Goal: Task Accomplishment & Management: Complete application form

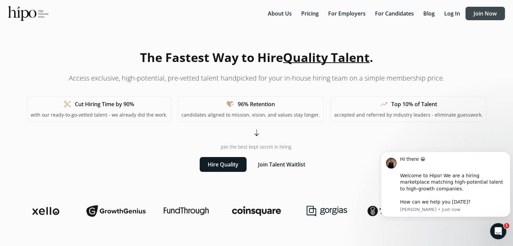
click at [485, 8] on button "Join Now" at bounding box center [485, 14] width 39 height 14
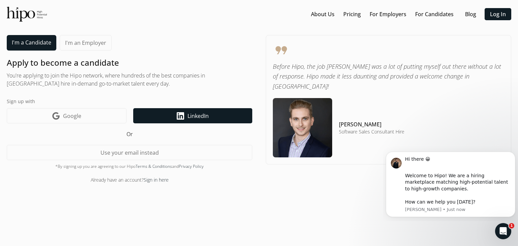
click at [188, 114] on span "LinkedIn" at bounding box center [198, 116] width 21 height 8
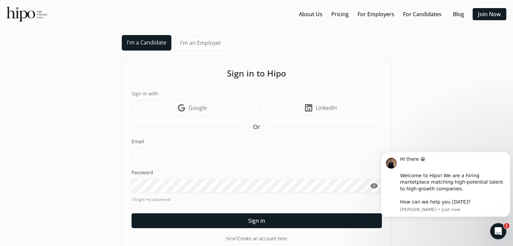
click at [188, 145] on div "Email" at bounding box center [257, 150] width 250 height 24
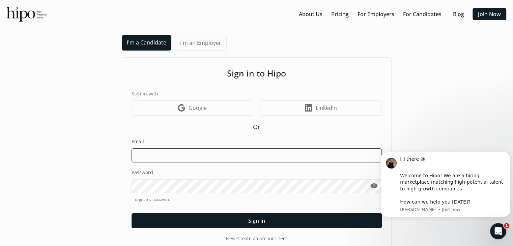
click at [185, 155] on input at bounding box center [257, 156] width 250 height 14
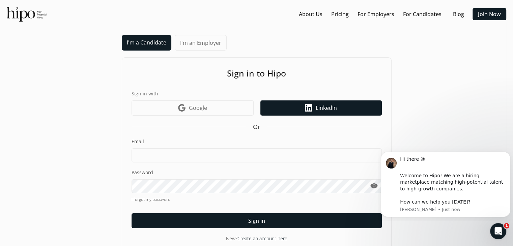
click at [344, 108] on link "LinkedIn icon LinkedIn" at bounding box center [322, 108] width 122 height 15
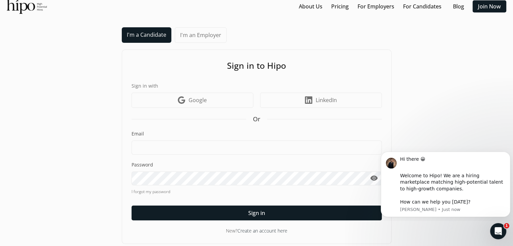
scroll to position [12, 0]
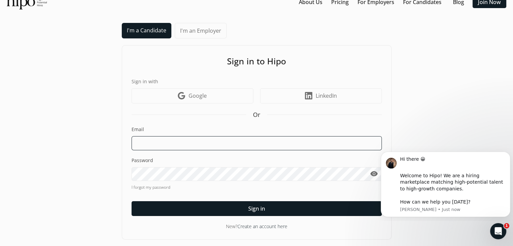
click at [212, 139] on input at bounding box center [257, 143] width 250 height 14
type input "joseiramirez1999@gmail.com"
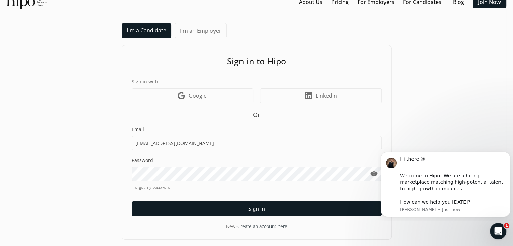
click at [184, 165] on div "Password visibility" at bounding box center [257, 169] width 250 height 24
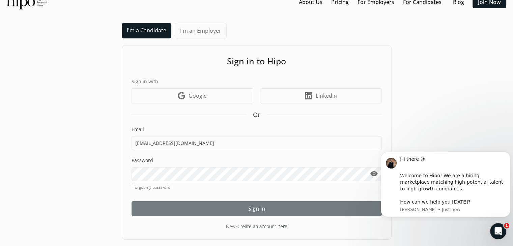
click at [244, 207] on div at bounding box center [257, 209] width 250 height 15
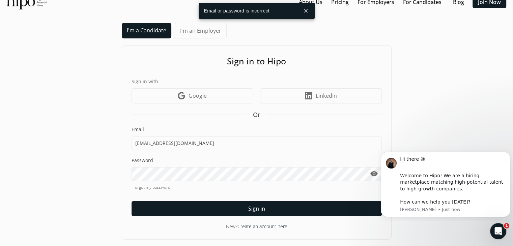
click at [310, 8] on button "close" at bounding box center [306, 11] width 12 height 12
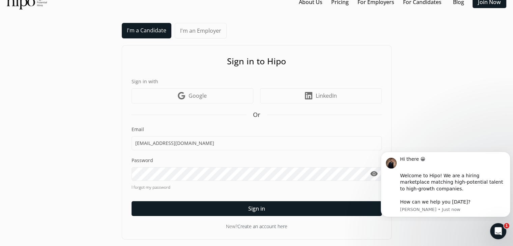
click at [278, 229] on link "Create an account here" at bounding box center [263, 226] width 50 height 6
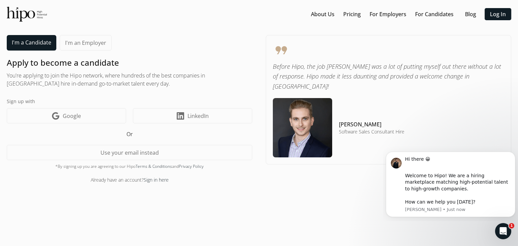
click at [171, 105] on div "Sign up with Google icon Google LinkedIn icon LinkedIn" at bounding box center [130, 111] width 246 height 26
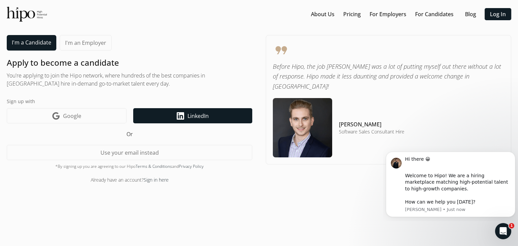
click at [176, 113] on link "LinkedIn icon LinkedIn" at bounding box center [192, 115] width 119 height 15
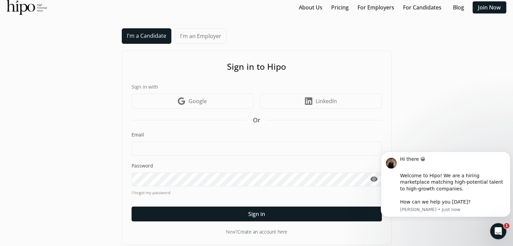
scroll to position [12, 0]
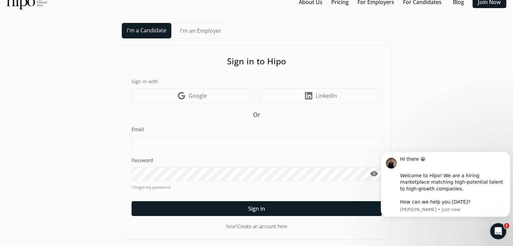
click at [268, 227] on link "Create an account here" at bounding box center [263, 226] width 50 height 6
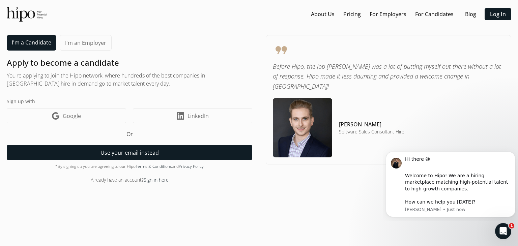
click at [134, 153] on button "Use your email instead" at bounding box center [130, 152] width 246 height 15
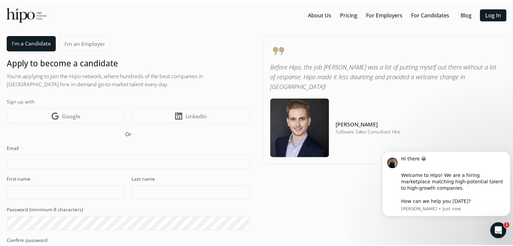
scroll to position [10, 0]
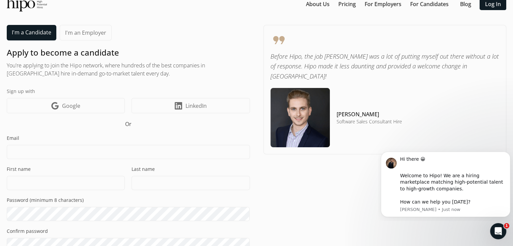
click at [115, 157] on input at bounding box center [128, 152] width 243 height 14
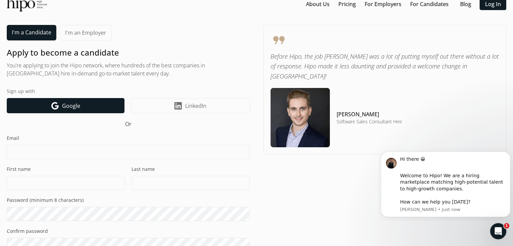
click at [90, 108] on link "Google icon Google" at bounding box center [66, 105] width 118 height 15
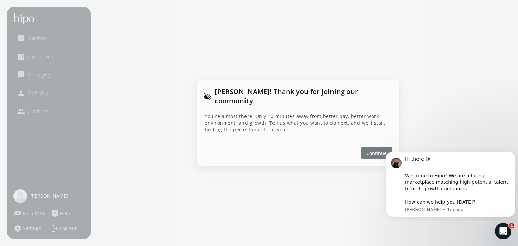
click at [375, 150] on span "Continue" at bounding box center [377, 153] width 21 height 7
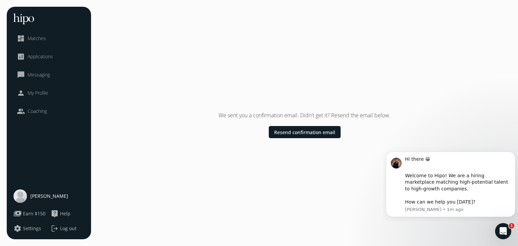
click at [335, 211] on div "We sent you a confirmation email. Didn't get it? Resend the email below. Resend…" at bounding box center [305, 123] width 414 height 233
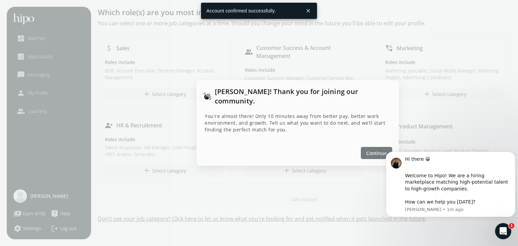
click at [382, 150] on span "Continue" at bounding box center [377, 153] width 21 height 7
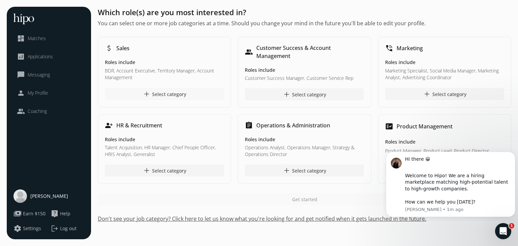
click at [162, 91] on div "add Select category" at bounding box center [165, 94] width 44 height 8
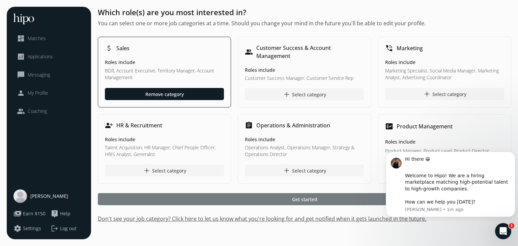
click at [325, 202] on div at bounding box center [305, 199] width 414 height 12
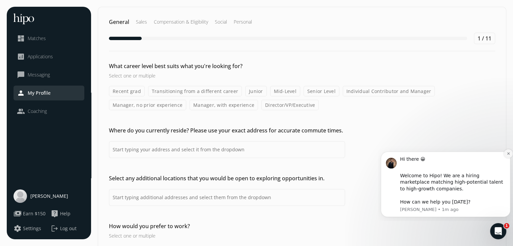
click at [510, 155] on icon "Dismiss notification" at bounding box center [508, 154] width 2 height 2
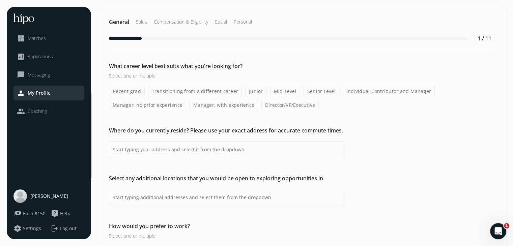
click at [186, 89] on label "Transitioning from a different career" at bounding box center [195, 91] width 94 height 10
click at [0, 0] on input "Transitioning from a different career" at bounding box center [0, 0] width 0 height 0
click at [126, 91] on label "Recent grad" at bounding box center [127, 91] width 36 height 10
click at [0, 0] on input "Recent grad" at bounding box center [0, 0] width 0 height 0
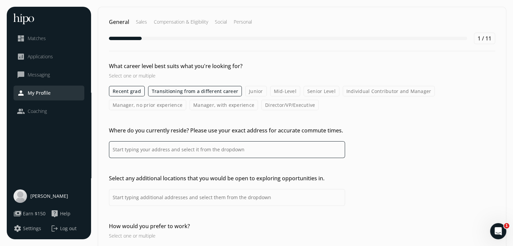
click at [181, 153] on input at bounding box center [227, 149] width 236 height 17
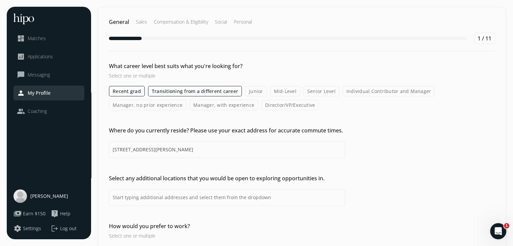
type input "[STREET_ADDRESS][PERSON_NAME]"
click at [184, 209] on div "What career level best suits what you're looking for? Select one or multiple Re…" at bounding box center [302, 159] width 408 height 195
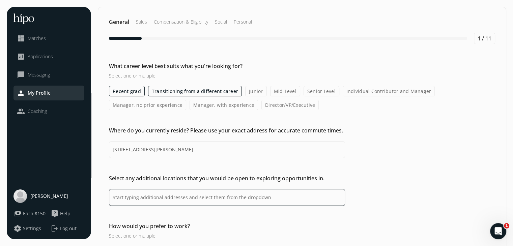
click at [186, 198] on input at bounding box center [227, 197] width 236 height 17
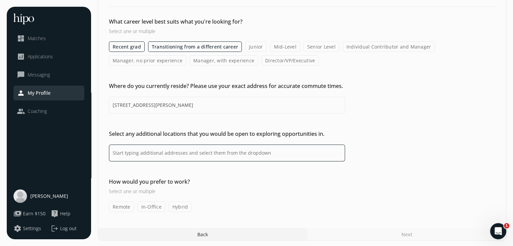
scroll to position [45, 0]
click at [181, 206] on label "Hybrid" at bounding box center [180, 207] width 23 height 10
click at [0, 0] on input "Hybrid" at bounding box center [0, 0] width 0 height 0
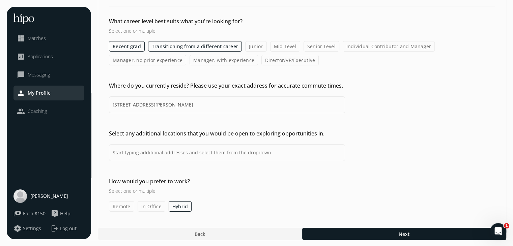
click at [131, 206] on label "Remote" at bounding box center [121, 207] width 25 height 10
click at [0, 0] on input "Remote" at bounding box center [0, 0] width 0 height 0
click at [150, 206] on label "In-Office" at bounding box center [152, 207] width 28 height 10
click at [0, 0] on input "In-Office" at bounding box center [0, 0] width 0 height 0
click at [385, 230] on div at bounding box center [404, 234] width 204 height 12
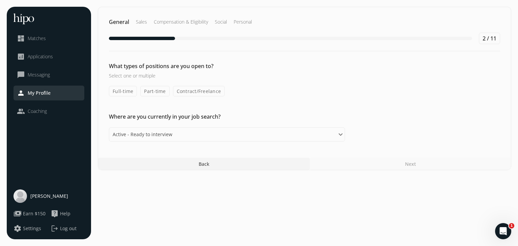
click at [126, 92] on label "Full-time" at bounding box center [123, 91] width 28 height 10
click at [0, 0] on input "Full-time" at bounding box center [0, 0] width 0 height 0
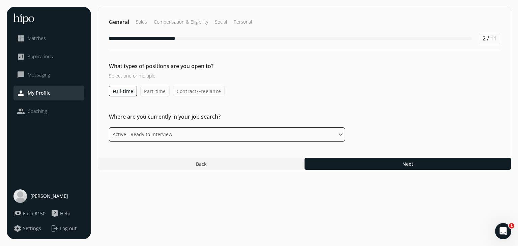
click at [156, 137] on select "Please select an option Active - Ready to interview Passive - Open to exploring…" at bounding box center [227, 135] width 236 height 14
click at [109, 128] on select "Please select an option Active - Ready to interview Passive - Open to exploring…" at bounding box center [227, 135] width 236 height 14
click at [337, 164] on div at bounding box center [408, 164] width 207 height 12
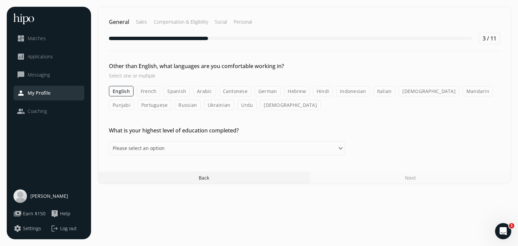
click at [171, 88] on label "Spanish" at bounding box center [177, 91] width 26 height 10
click at [0, 0] on input "Spanish" at bounding box center [0, 0] width 0 height 0
click at [165, 145] on select "Please select an option Some High School High School Diploma Some University or…" at bounding box center [227, 148] width 236 height 14
select select "bachelor"
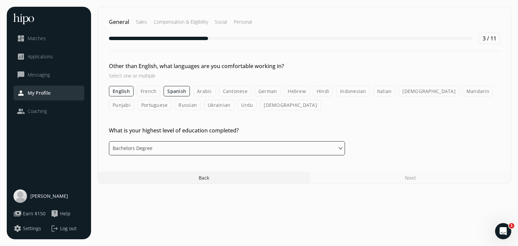
click at [109, 141] on select "Please select an option Some High School High School Diploma Some University or…" at bounding box center [227, 148] width 236 height 14
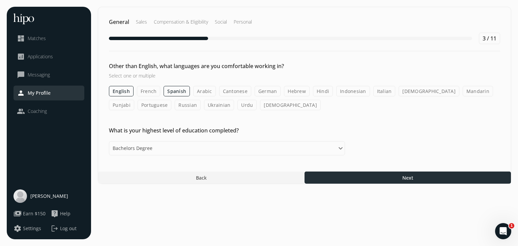
click at [361, 177] on div at bounding box center [408, 178] width 207 height 12
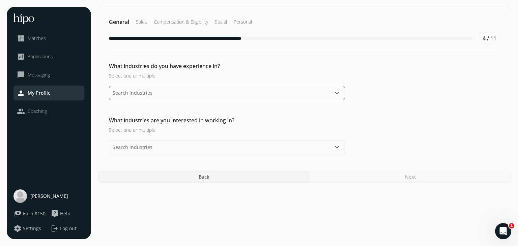
click at [138, 86] on input "text" at bounding box center [227, 93] width 236 height 14
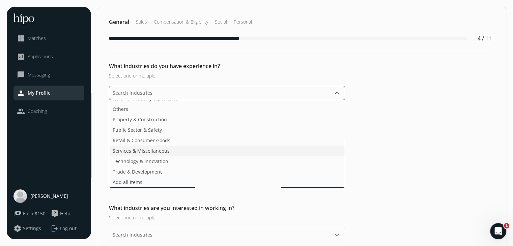
scroll to position [122, 0]
click at [152, 155] on ul "Agriculture & Food Arts, Media & Entertainment Business & Financial Services De…" at bounding box center [227, 144] width 236 height 88
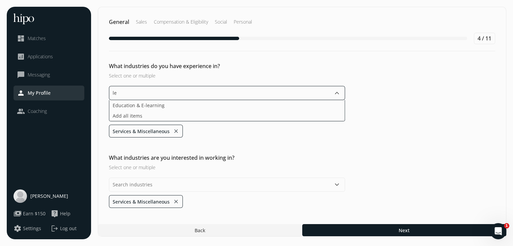
scroll to position [0, 0]
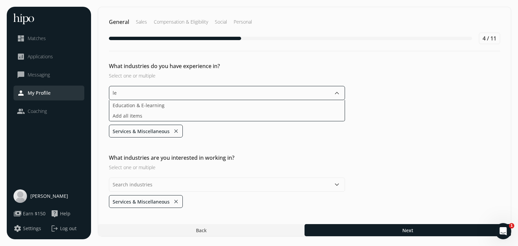
type input "l"
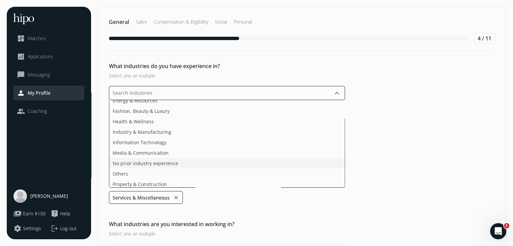
scroll to position [101, 0]
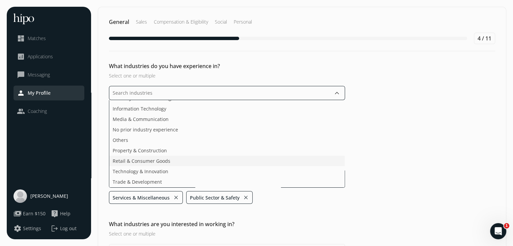
click at [163, 163] on li "Retail & Consumer Goods" at bounding box center [227, 161] width 236 height 10
click at [380, 200] on div "General Sales Compensation & Eligibility Social Personal 4 / 11 What industries…" at bounding box center [302, 155] width 409 height 297
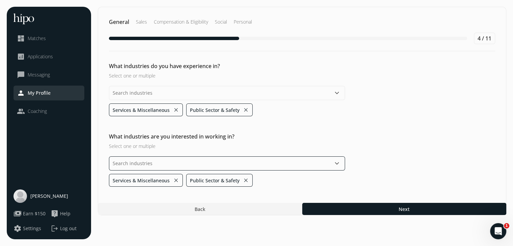
click at [220, 165] on input "text" at bounding box center [227, 164] width 236 height 14
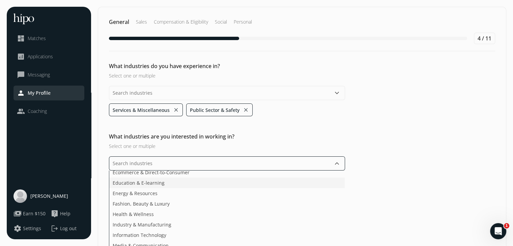
scroll to position [34, 0]
click at [151, 204] on span "Fashion, Beauty & Luxury" at bounding box center [141, 205] width 57 height 7
click at [133, 202] on span "Media & Communication" at bounding box center [141, 202] width 56 height 7
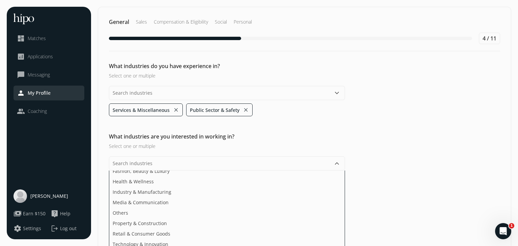
click at [420, 153] on div "What industries are you interested in working in? Select one or multiple keyboa…" at bounding box center [304, 212] width 413 height 158
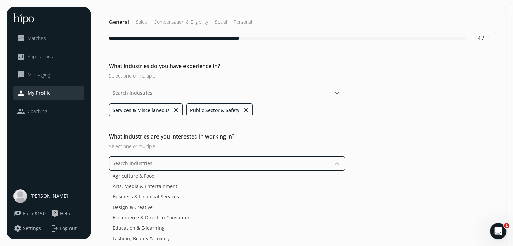
click at [183, 162] on input "text" at bounding box center [227, 164] width 236 height 14
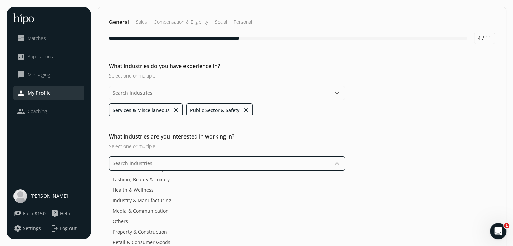
scroll to position [59, 0]
click at [147, 238] on ul "Agriculture & Food Arts, Media & Entertainment Business & Financial Services De…" at bounding box center [227, 215] width 236 height 88
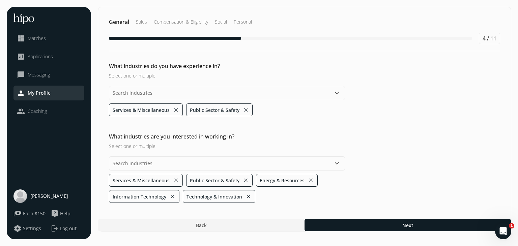
click at [339, 128] on div "What industries do you have experience in? Select one or multiple keyboard_arro…" at bounding box center [304, 132] width 413 height 141
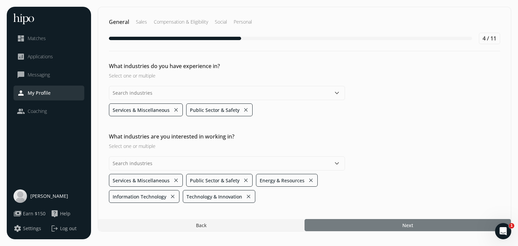
click at [383, 227] on div at bounding box center [408, 225] width 207 height 12
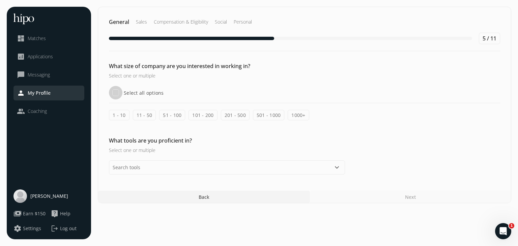
click at [117, 95] on input "Select all options" at bounding box center [116, 93] width 14 height 14
checkbox input "true"
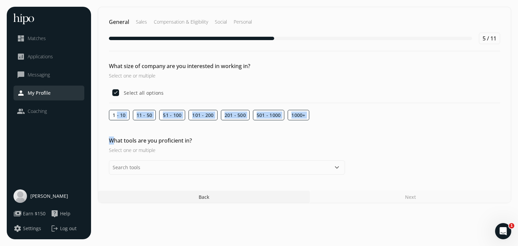
drag, startPoint x: 117, startPoint y: 115, endPoint x: 114, endPoint y: 120, distance: 6.7
click at [114, 120] on div "What size of company are you interested in working in? Select one or multiple S…" at bounding box center [304, 118] width 413 height 113
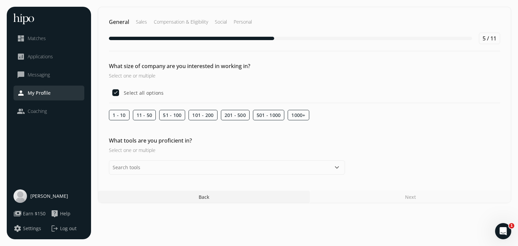
click at [141, 124] on div "What size of company are you interested in working in? Select one or multiple S…" at bounding box center [304, 118] width 413 height 113
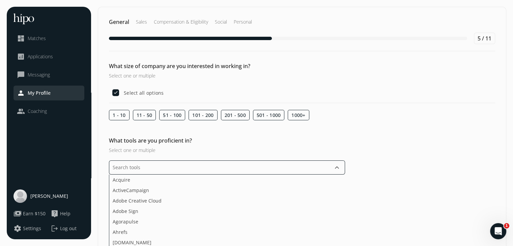
click at [184, 164] on input "text" at bounding box center [227, 168] width 236 height 14
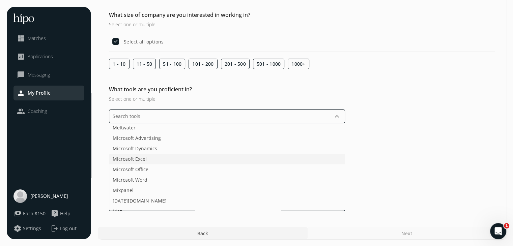
scroll to position [878, 0]
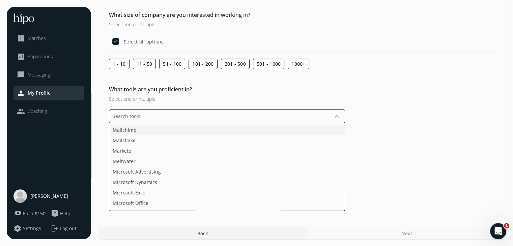
click at [136, 133] on li "Mailchimp" at bounding box center [227, 130] width 236 height 10
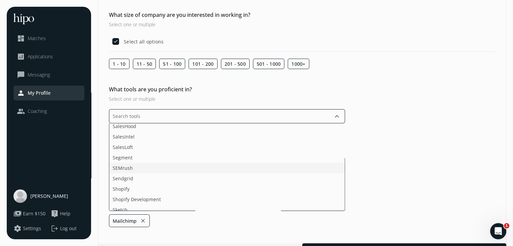
scroll to position [1114, 0]
type input "i"
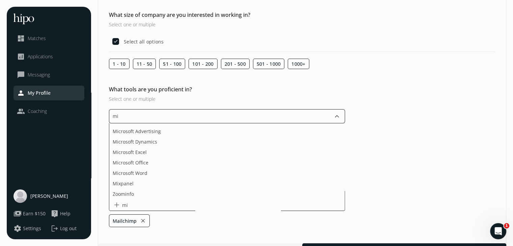
scroll to position [18, 0]
type input "mic"
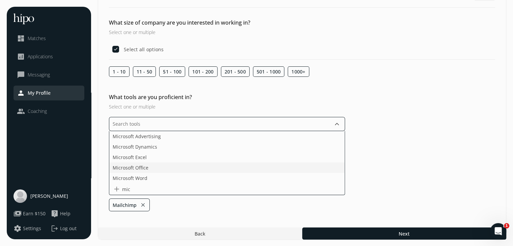
scroll to position [51, 0]
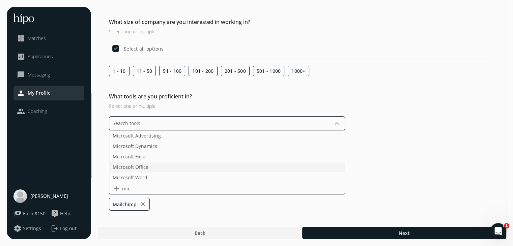
click at [144, 166] on ul "Microsoft Advertising Microsoft Dynamics Microsoft Excel Microsoft Office Micro…" at bounding box center [227, 163] width 236 height 64
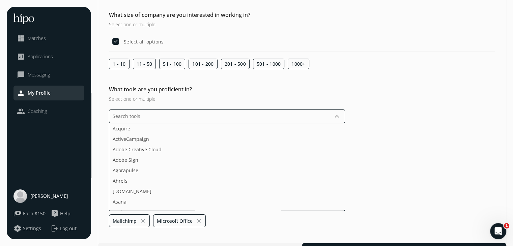
click at [149, 120] on input "text" at bounding box center [227, 116] width 236 height 14
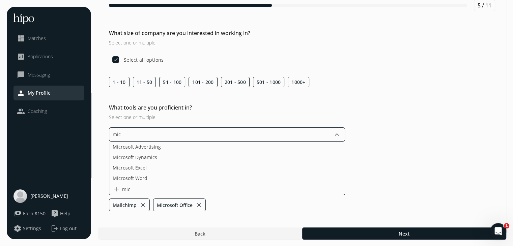
type input "micr"
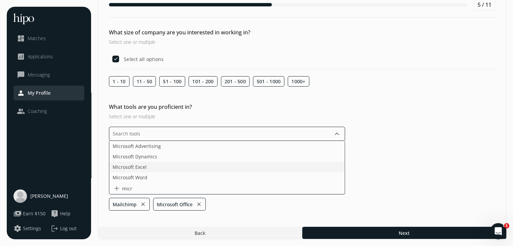
click at [147, 169] on ul "Microsoft Advertising Microsoft Dynamics Microsoft Excel Microsoft Word add micr" at bounding box center [227, 168] width 236 height 54
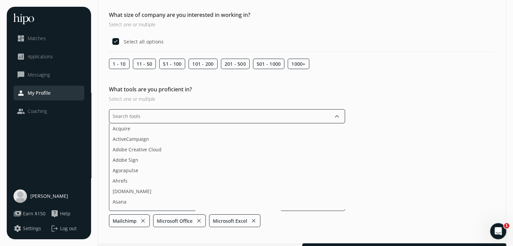
click at [208, 113] on input "text" at bounding box center [227, 116] width 236 height 14
click at [155, 152] on li "Adobe Creative Cloud" at bounding box center [227, 149] width 236 height 10
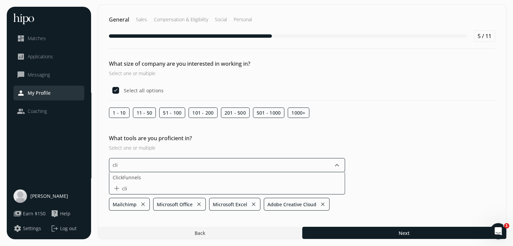
scroll to position [2, 0]
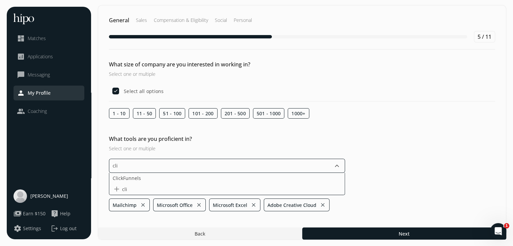
type input "clio"
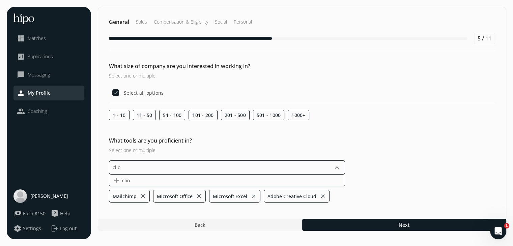
scroll to position [0, 0]
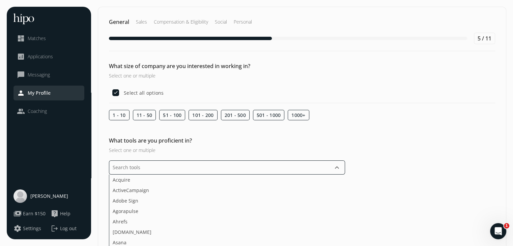
click at [138, 167] on input "text" at bounding box center [227, 168] width 236 height 14
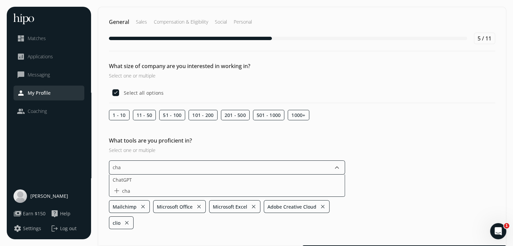
type input "chat"
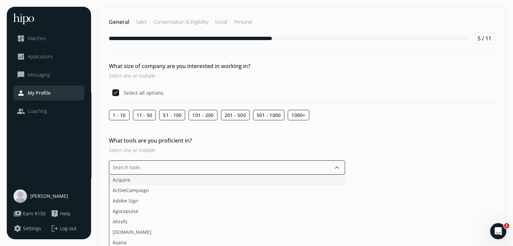
click at [130, 178] on li "Acquire" at bounding box center [227, 180] width 236 height 10
click at [153, 189] on li "Canva" at bounding box center [227, 189] width 236 height 10
click at [132, 211] on li "LinkedIn Ads" at bounding box center [227, 209] width 236 height 10
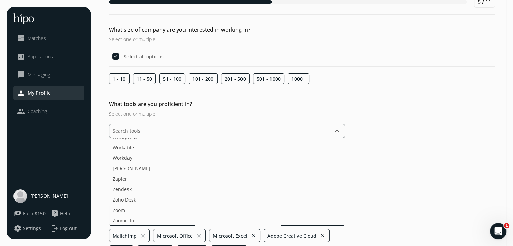
scroll to position [83, 0]
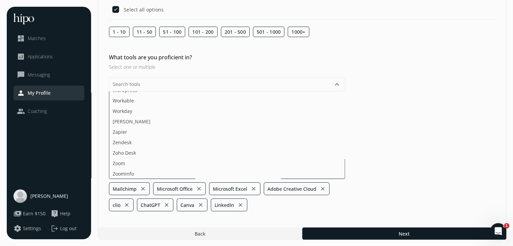
click at [403, 155] on div "What tools are you proficient in? Select one or multiple keyboard_arrow_down Ac…" at bounding box center [302, 132] width 408 height 158
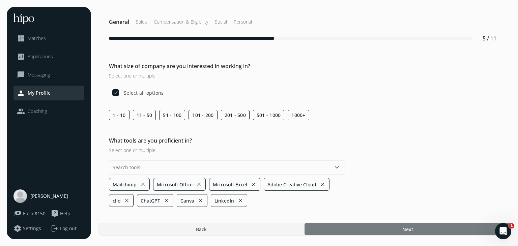
click at [374, 234] on div at bounding box center [408, 229] width 207 height 12
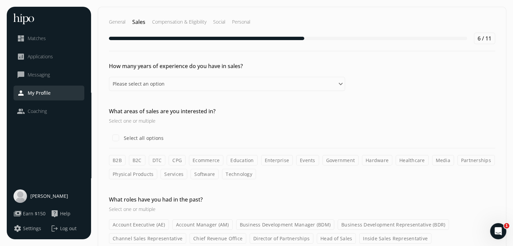
click at [118, 158] on label "B2B" at bounding box center [117, 160] width 17 height 10
click at [0, 0] on input "B2B" at bounding box center [0, 0] width 0 height 0
click at [138, 161] on label "B2C" at bounding box center [137, 160] width 17 height 10
click at [0, 0] on input "B2C" at bounding box center [0, 0] width 0 height 0
drag, startPoint x: 229, startPoint y: 175, endPoint x: 213, endPoint y: 175, distance: 16.5
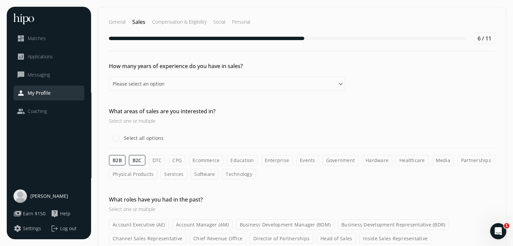
click at [229, 175] on label "Technology" at bounding box center [239, 174] width 34 height 10
click at [0, 0] on input "Technology" at bounding box center [0, 0] width 0 height 0
click at [206, 173] on label "Software" at bounding box center [205, 174] width 28 height 10
click at [0, 0] on input "Software" at bounding box center [0, 0] width 0 height 0
drag, startPoint x: 135, startPoint y: 174, endPoint x: 148, endPoint y: 176, distance: 12.6
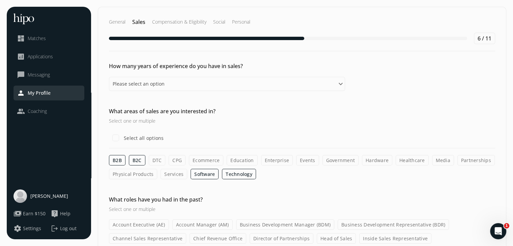
click at [137, 176] on label "Physical Products" at bounding box center [133, 174] width 48 height 10
click at [171, 174] on label "Services" at bounding box center [174, 174] width 27 height 10
click at [0, 0] on input "Services" at bounding box center [0, 0] width 0 height 0
click at [140, 171] on label "Physical Products" at bounding box center [133, 174] width 48 height 10
click at [0, 0] on input "Physical Products" at bounding box center [0, 0] width 0 height 0
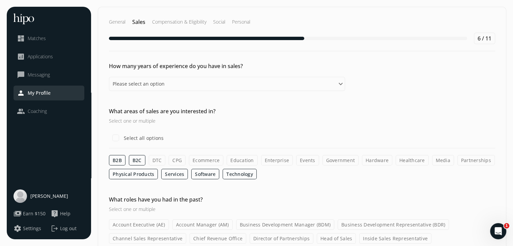
click at [305, 160] on label "Events" at bounding box center [307, 160] width 23 height 10
click at [0, 0] on input "Events" at bounding box center [0, 0] width 0 height 0
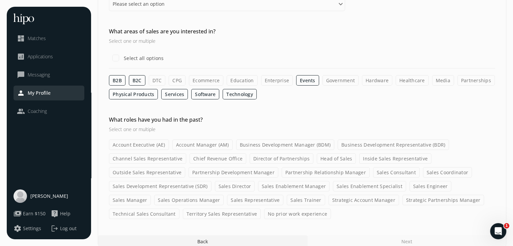
scroll to position [87, 0]
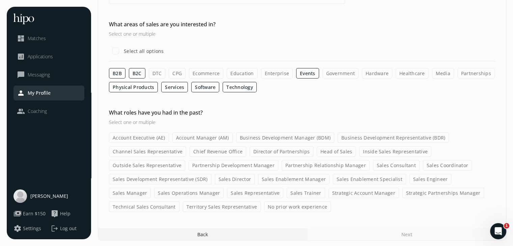
click at [285, 209] on label "No prior work experience" at bounding box center [297, 207] width 67 height 10
click at [0, 0] on input "No prior work experience" at bounding box center [0, 0] width 0 height 0
click at [396, 229] on div "Next" at bounding box center [407, 235] width 199 height 12
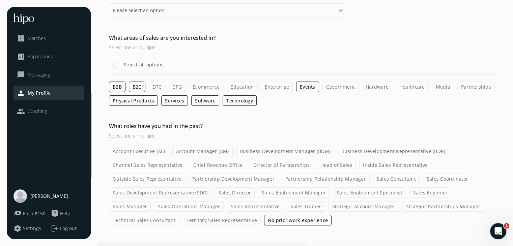
scroll to position [0, 0]
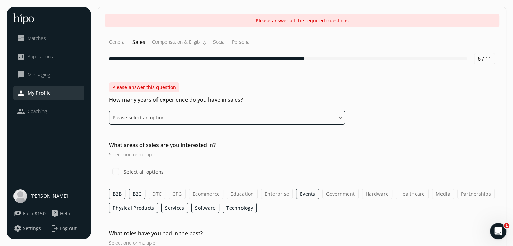
click at [185, 116] on select "Please select an option 0 - 1 years 2 - 3 years 4 - 5 years 6 - 8 years 9+ years" at bounding box center [227, 118] width 236 height 14
select select "zero_one_years"
click at [109, 111] on select "Please select an option 0 - 1 years 2 - 3 years 4 - 5 years 6 - 8 years 9+ years" at bounding box center [227, 118] width 236 height 14
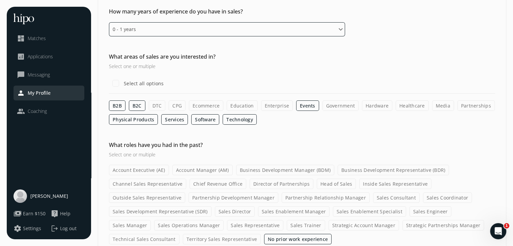
scroll to position [87, 0]
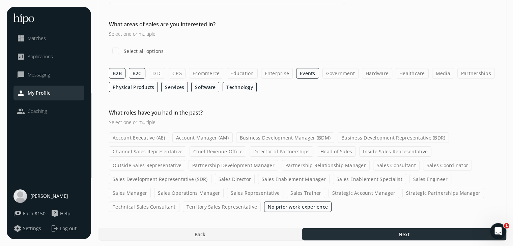
click at [368, 231] on div at bounding box center [404, 235] width 204 height 12
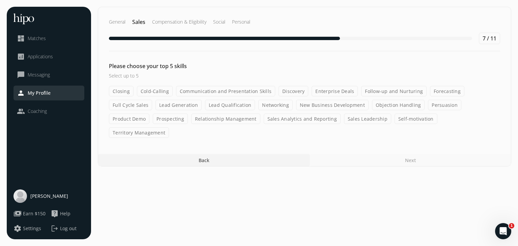
click at [376, 88] on label "Follow-up and Nurturing" at bounding box center [393, 91] width 65 height 10
click at [0, 0] on input "Follow-up and Nurturing" at bounding box center [0, 0] width 0 height 0
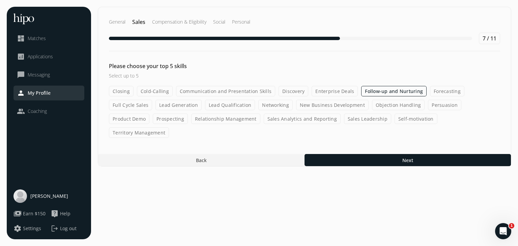
click at [191, 119] on label "Relationship Management" at bounding box center [225, 119] width 69 height 10
click at [0, 0] on input "Relationship Management" at bounding box center [0, 0] width 0 height 0
click at [395, 117] on label "Self-motivation" at bounding box center [416, 119] width 43 height 10
click at [0, 0] on input "Self-motivation" at bounding box center [0, 0] width 0 height 0
click at [232, 104] on label "Lead Qualification" at bounding box center [230, 105] width 50 height 10
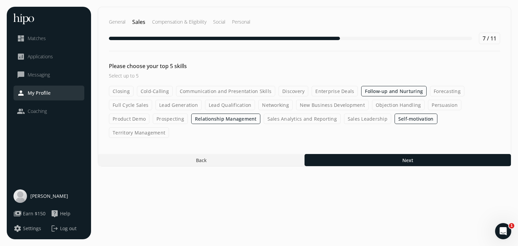
click at [0, 0] on input "Lead Qualification" at bounding box center [0, 0] width 0 height 0
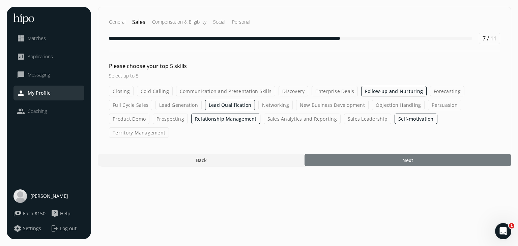
click at [397, 154] on div at bounding box center [408, 160] width 207 height 12
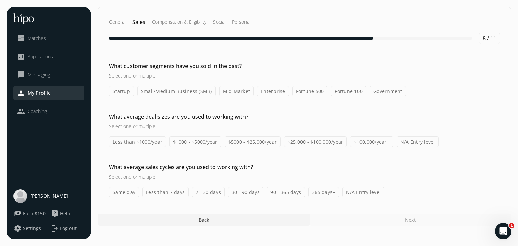
click at [413, 143] on label "N/A Entry level" at bounding box center [418, 142] width 42 height 10
click at [0, 0] on input "N/A Entry level" at bounding box center [0, 0] width 0 height 0
click at [344, 193] on label "N/A Entry level" at bounding box center [364, 192] width 42 height 10
click at [0, 0] on input "N/A Entry level" at bounding box center [0, 0] width 0 height 0
click at [174, 93] on label "Small/Medium Business (SMB)" at bounding box center [176, 91] width 79 height 10
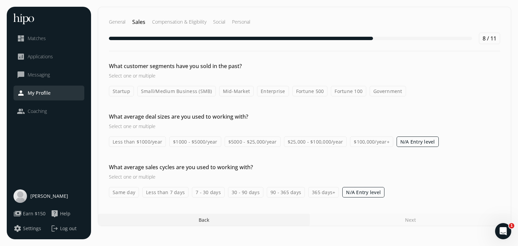
click at [0, 0] on input "Small/Medium Business (SMB)" at bounding box center [0, 0] width 0 height 0
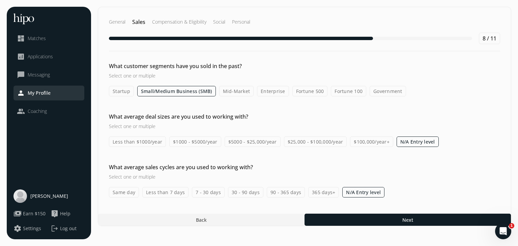
click at [125, 95] on label "Startup" at bounding box center [121, 91] width 25 height 10
click at [0, 0] on input "Startup" at bounding box center [0, 0] width 0 height 0
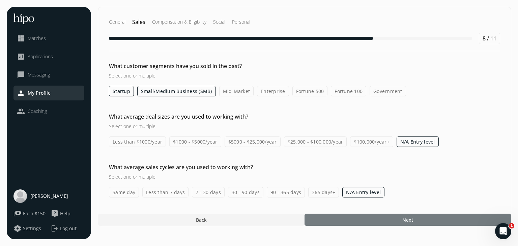
drag, startPoint x: 382, startPoint y: 219, endPoint x: 150, endPoint y: 101, distance: 260.1
click at [150, 109] on div "General Sales Compensation & Eligibility Social Personal 8 / 11 What customer s…" at bounding box center [305, 117] width 414 height 220
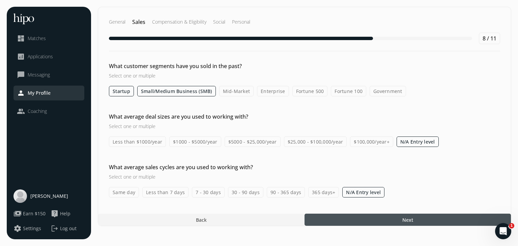
click at [151, 91] on label "Small/Medium Business (SMB)" at bounding box center [176, 91] width 79 height 10
click at [0, 0] on input "Small/Medium Business (SMB)" at bounding box center [0, 0] width 0 height 0
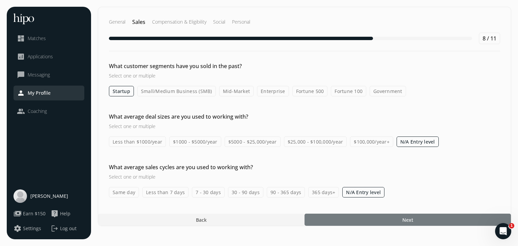
click at [368, 224] on div at bounding box center [408, 220] width 207 height 12
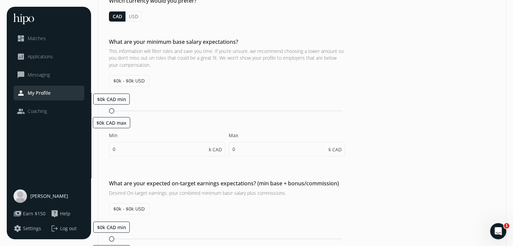
scroll to position [34, 0]
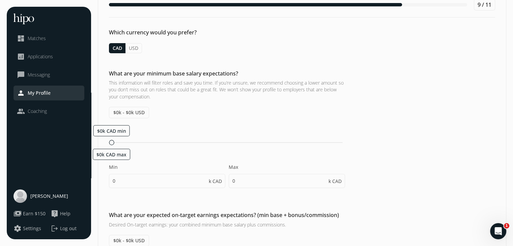
click at [137, 110] on span "$0k - $0k USD" at bounding box center [129, 112] width 40 height 11
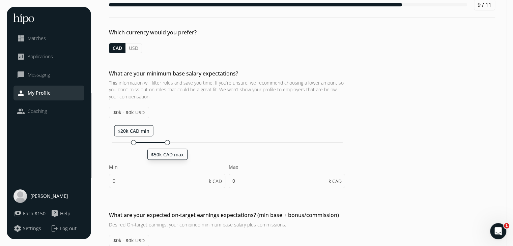
drag, startPoint x: 112, startPoint y: 144, endPoint x: 166, endPoint y: 144, distance: 54.0
click at [166, 144] on div at bounding box center [167, 142] width 5 height 5
type input "20"
type input "50"
type input "20"
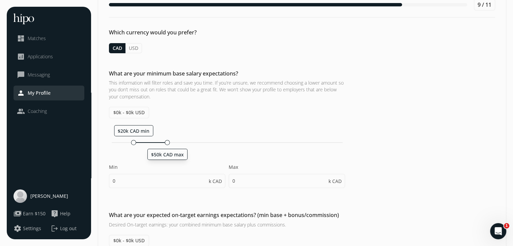
type input "25"
drag, startPoint x: 169, startPoint y: 143, endPoint x: 181, endPoint y: 142, distance: 12.2
click at [181, 142] on div at bounding box center [182, 142] width 5 height 5
type input "30"
type input "60"
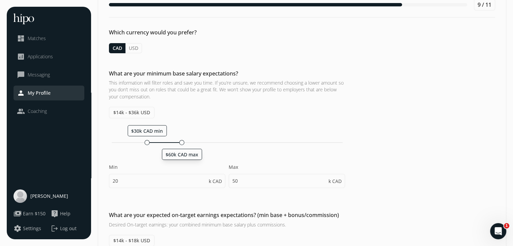
type input "30"
type input "35"
click at [181, 142] on div at bounding box center [182, 142] width 5 height 5
drag, startPoint x: 181, startPoint y: 142, endPoint x: 201, endPoint y: 142, distance: 20.6
click at [201, 142] on div at bounding box center [200, 142] width 5 height 5
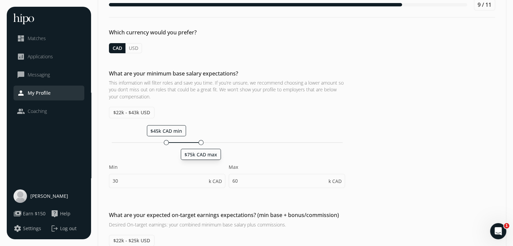
type input "50"
type input "80"
type input "50"
type input "55"
drag, startPoint x: 204, startPoint y: 141, endPoint x: 234, endPoint y: 141, distance: 30.4
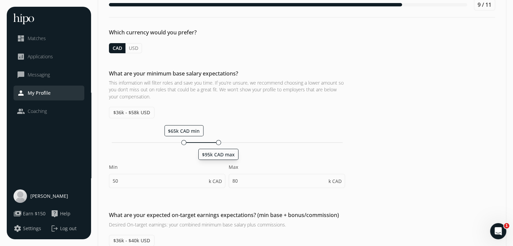
click at [221, 141] on div at bounding box center [218, 142] width 5 height 5
type input "75"
type input "105"
type input "75"
type input "80"
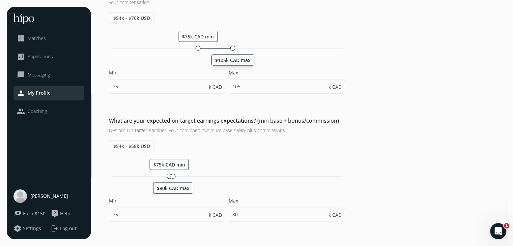
scroll to position [169, 0]
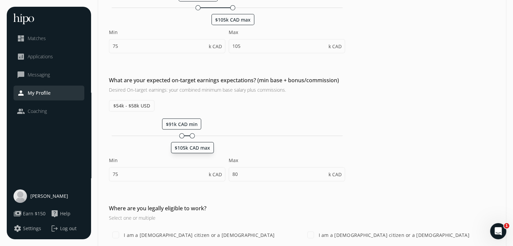
drag, startPoint x: 174, startPoint y: 134, endPoint x: 192, endPoint y: 135, distance: 17.6
click at [192, 135] on div at bounding box center [192, 135] width 5 height 5
type input "91"
type input "105"
drag, startPoint x: 182, startPoint y: 135, endPoint x: 164, endPoint y: 135, distance: 18.2
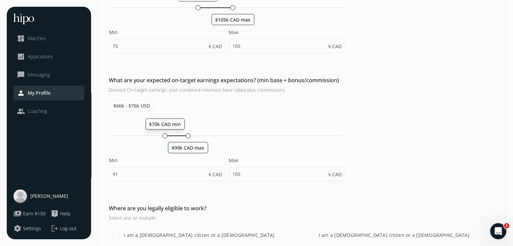
click at [164, 135] on div at bounding box center [165, 135] width 5 height 5
type input "75"
type input "99"
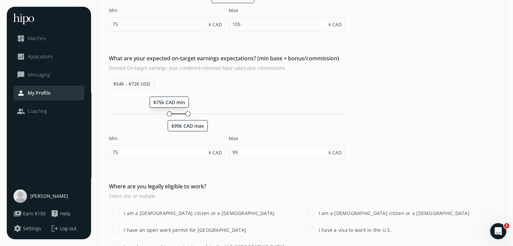
scroll to position [203, 0]
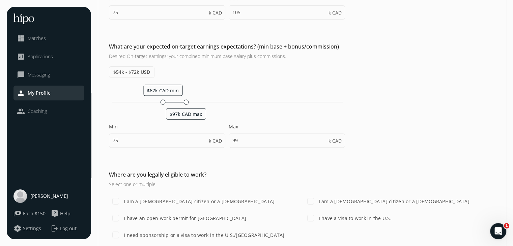
drag, startPoint x: 166, startPoint y: 102, endPoint x: 162, endPoint y: 102, distance: 4.4
click at [162, 102] on div "$67k CAD min $97k CAD max" at bounding box center [227, 102] width 236 height 6
type input "75"
type input "97"
drag, startPoint x: 185, startPoint y: 101, endPoint x: 196, endPoint y: 100, distance: 10.9
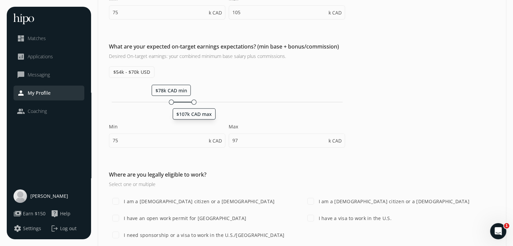
click at [196, 100] on div at bounding box center [194, 102] width 5 height 5
type input "81"
type input "110"
drag, startPoint x: 196, startPoint y: 100, endPoint x: 204, endPoint y: 99, distance: 7.8
click at [202, 100] on div at bounding box center [198, 102] width 5 height 5
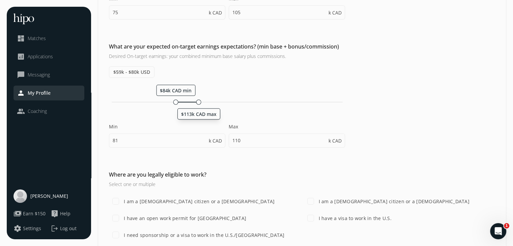
type input "90"
type input "120"
drag, startPoint x: 203, startPoint y: 99, endPoint x: 209, endPoint y: 99, distance: 5.4
click at [209, 100] on div at bounding box center [209, 102] width 5 height 5
type input "97"
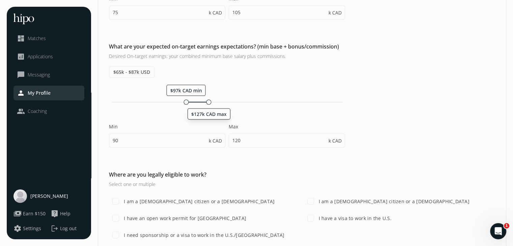
type input "127"
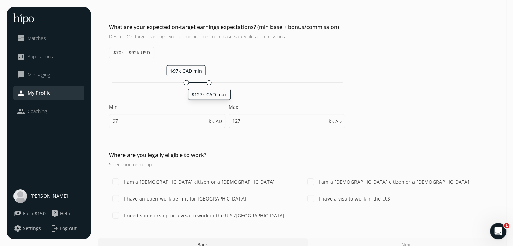
scroll to position [233, 0]
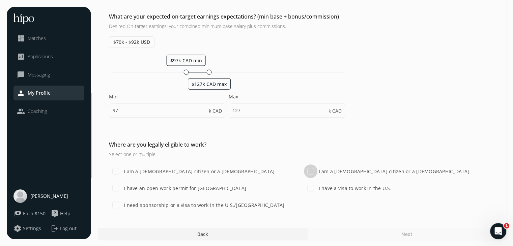
click at [310, 170] on input "I am a [DEMOGRAPHIC_DATA] citizen or a [DEMOGRAPHIC_DATA]" at bounding box center [311, 172] width 14 height 14
checkbox input "true"
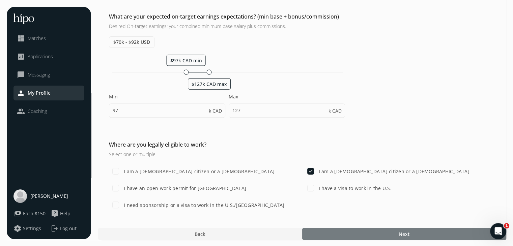
click at [362, 231] on div at bounding box center [404, 234] width 204 height 12
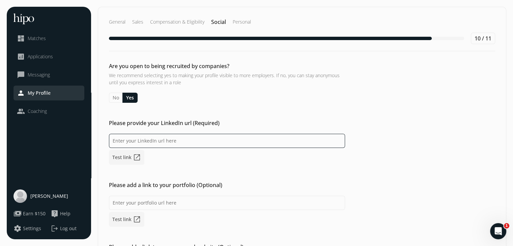
click at [157, 142] on input at bounding box center [227, 141] width 236 height 14
click at [176, 141] on input at bounding box center [227, 141] width 236 height 14
click at [165, 139] on input at bounding box center [227, 141] width 236 height 14
click at [158, 145] on input at bounding box center [227, 141] width 236 height 14
paste input "[DOMAIN_NAME][URL][PERSON_NAME][PERSON_NAME]"
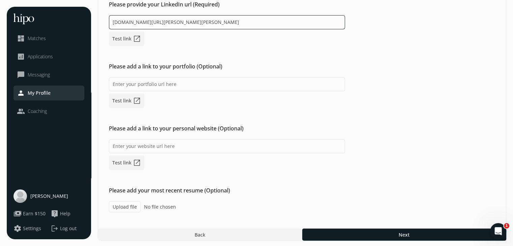
scroll to position [119, 0]
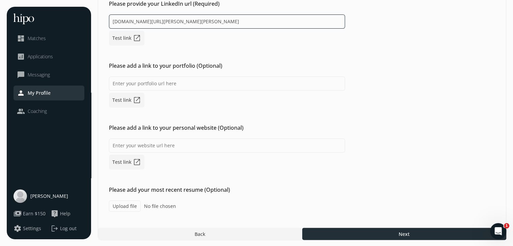
type input "[DOMAIN_NAME][URL][PERSON_NAME][PERSON_NAME]"
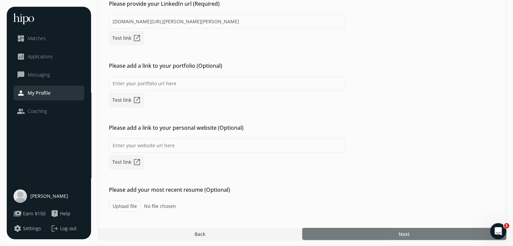
click at [358, 232] on div at bounding box center [404, 234] width 204 height 12
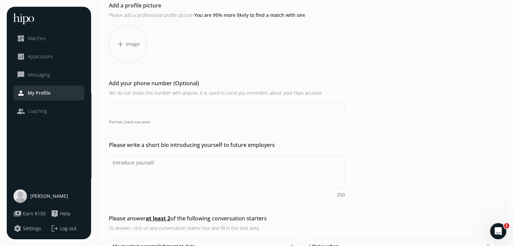
scroll to position [68, 0]
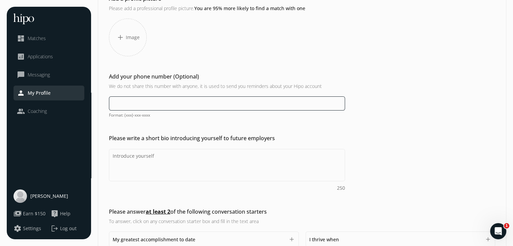
click at [158, 109] on input at bounding box center [227, 104] width 236 height 14
type input "[PHONE_NUMBER]"
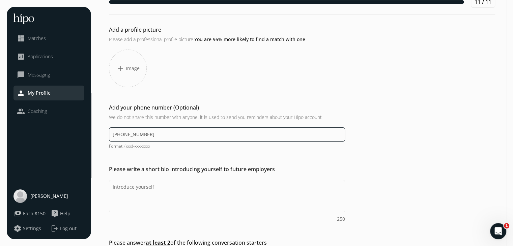
scroll to position [0, 0]
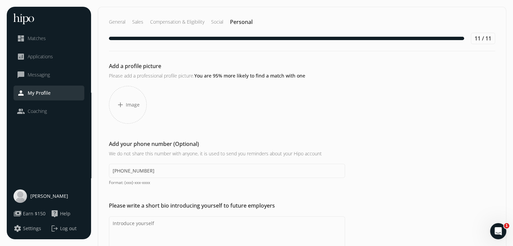
click at [123, 111] on div "add Image" at bounding box center [128, 105] width 38 height 38
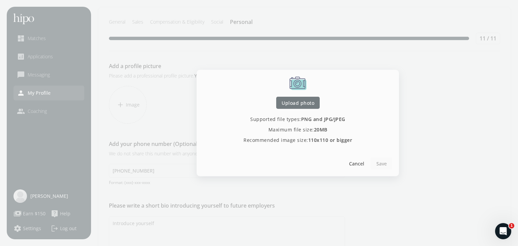
click at [303, 106] on span "Upload photo" at bounding box center [298, 103] width 33 height 7
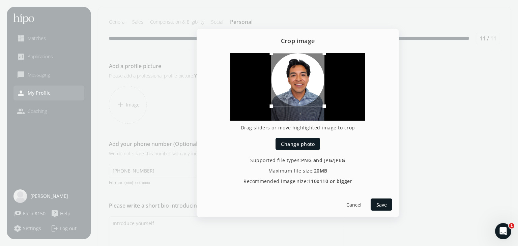
drag, startPoint x: 290, startPoint y: 90, endPoint x: 291, endPoint y: 76, distance: 13.5
click at [291, 76] on div at bounding box center [297, 79] width 53 height 53
click at [378, 206] on span "Save" at bounding box center [382, 205] width 10 height 7
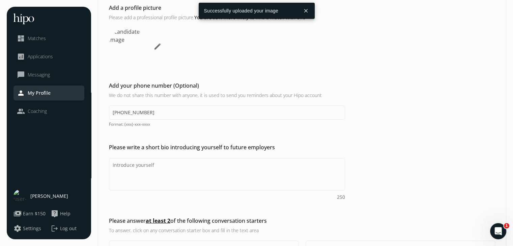
scroll to position [68, 0]
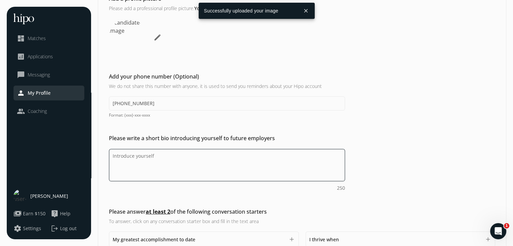
click at [140, 155] on textarea "Do you feel like we missed asking any questions that would improve your profile…" at bounding box center [227, 165] width 236 height 32
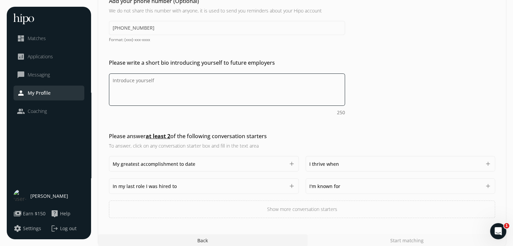
scroll to position [150, 0]
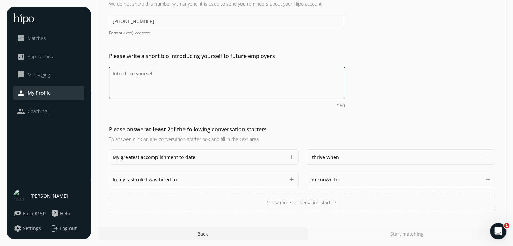
click at [128, 76] on textarea "Do you feel like we missed asking any questions that would improve your profile…" at bounding box center [227, 83] width 236 height 32
click at [170, 90] on textarea "Do you feel like we missed asking any questions that would improve your profile…" at bounding box center [227, 83] width 236 height 32
click at [129, 77] on textarea "Do you feel like we missed asking any questions that would improve your profile…" at bounding box center [227, 83] width 236 height 32
paste textarea "Client-focused professional transitioning from legal case management to sales, …"
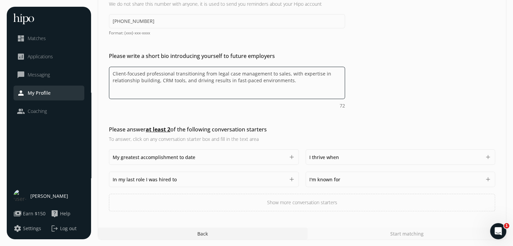
drag, startPoint x: 321, startPoint y: 84, endPoint x: 76, endPoint y: 65, distance: 246.1
click at [76, 65] on div "menu close dashboard Matches analytics Applications chat_bubble_outline Messagi…" at bounding box center [257, 48] width 500 height 383
click at [112, 71] on textarea "Client-focused professional transitioning from legal case management to sales, …" at bounding box center [227, 83] width 236 height 32
type textarea "I am a client-focused professional transitioning from legal case management to …"
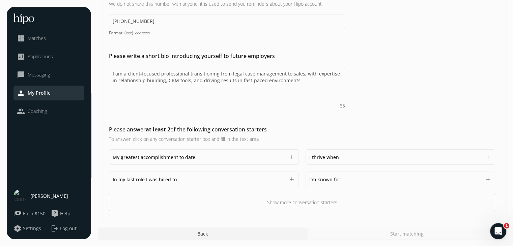
click at [241, 161] on div "My greatest accomplishment to date 1500 add" at bounding box center [204, 158] width 190 height 16
click at [290, 157] on button "add" at bounding box center [292, 157] width 7 height 7
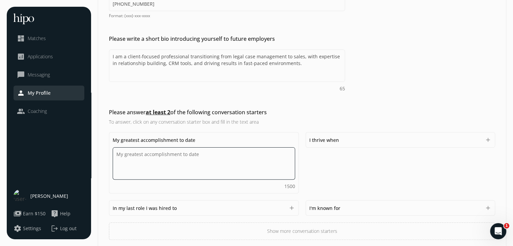
scroll to position [184, 0]
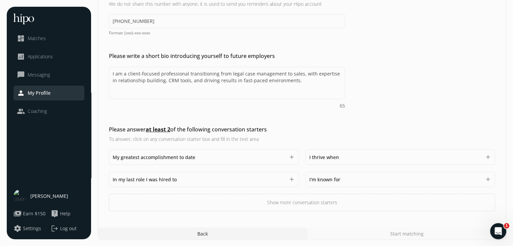
click at [411, 194] on div "My greatest accomplishment to date 1500 add I thrive when 1500 add In my last r…" at bounding box center [302, 181] width 386 height 62
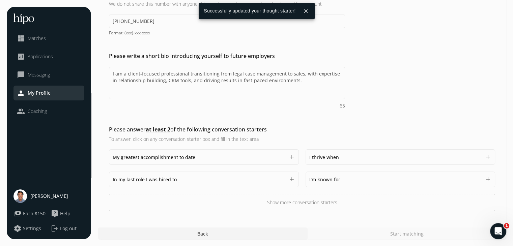
click at [386, 179] on div "I'm known for 1500" at bounding box center [396, 180] width 172 height 8
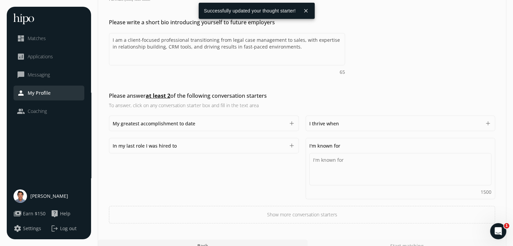
scroll to position [150, 0]
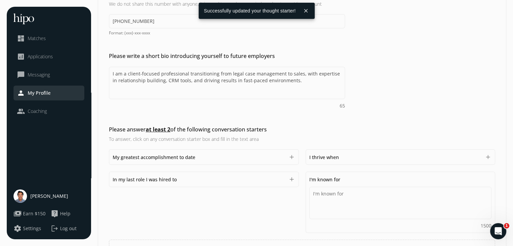
click at [213, 147] on div "Please answer at least 2 of the following conversation starters To answer, clic…" at bounding box center [302, 192] width 408 height 132
click at [248, 173] on div "In my last role I was hired to 1500 add" at bounding box center [204, 180] width 190 height 16
click at [253, 177] on div "In my last role I was hired to 1500" at bounding box center [199, 180] width 172 height 8
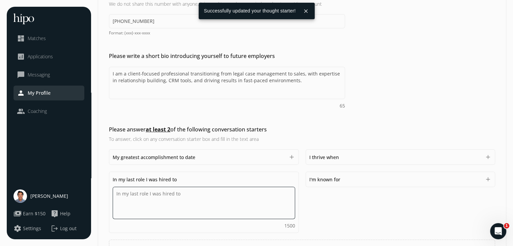
scroll to position [184, 0]
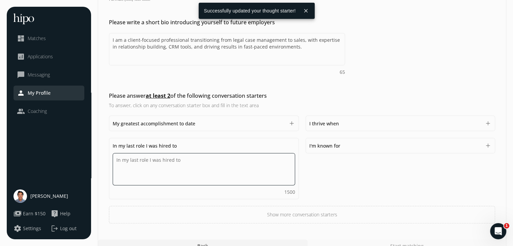
click at [212, 161] on textarea "Do you feel like we missed asking any questions that would improve your profile…" at bounding box center [204, 169] width 183 height 32
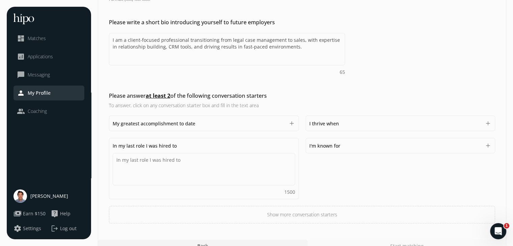
scroll to position [150, 0]
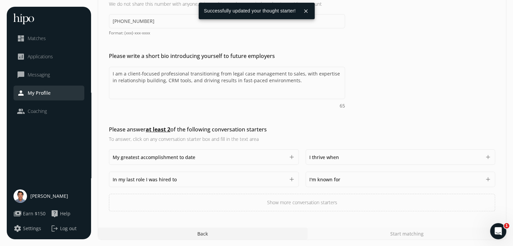
drag, startPoint x: 184, startPoint y: 143, endPoint x: 176, endPoint y: 145, distance: 7.9
click at [176, 145] on div "Please answer at least 2 of the following conversation starters To answer, clic…" at bounding box center [302, 169] width 408 height 86
click at [183, 173] on div "In my last role I was hired to 1500 add" at bounding box center [204, 180] width 190 height 16
click at [177, 176] on div "In my last role I was hired to 1500" at bounding box center [199, 180] width 172 height 8
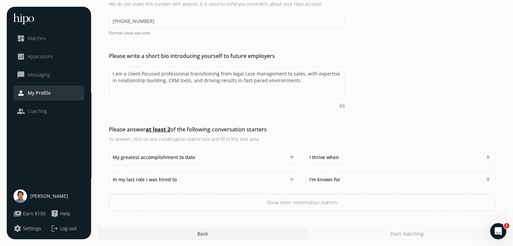
click at [177, 180] on div "In my last role I was hired to 1500" at bounding box center [199, 180] width 172 height 8
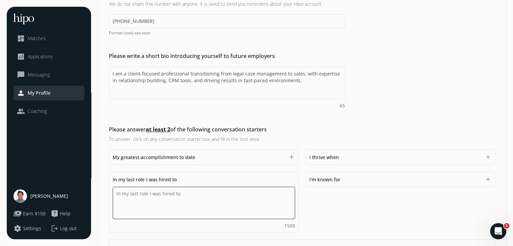
click at [171, 195] on textarea "Do you feel like we missed asking any questions that would improve your profile…" at bounding box center [204, 203] width 183 height 32
paste textarea "In my previous role, I was hired to manage and assist in immigration and family…"
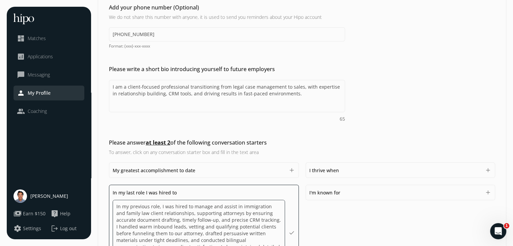
scroll to position [130, 0]
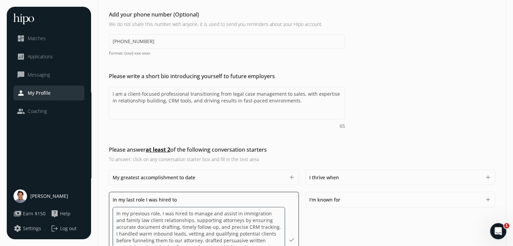
type textarea "In my previous role, I was hired to manage and assist in immigration and family…"
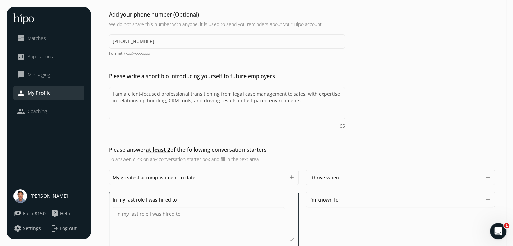
click at [365, 178] on div "I thrive when 1500" at bounding box center [396, 177] width 172 height 8
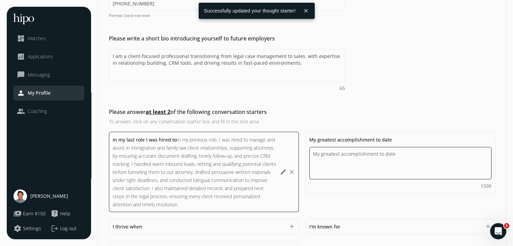
scroll to position [197, 0]
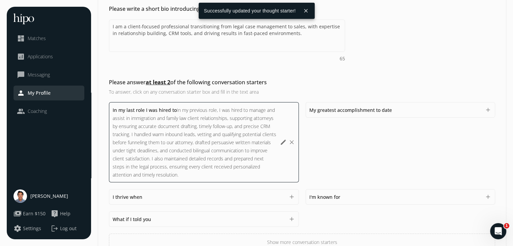
click at [153, 199] on div "I thrive when 1500" at bounding box center [199, 197] width 172 height 8
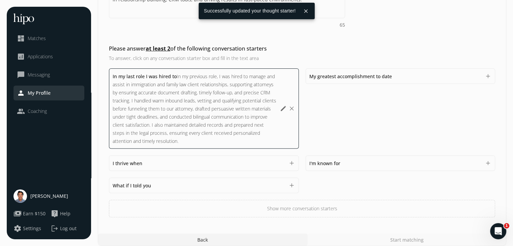
click at [180, 118] on span "In my previous role, I was hired to manage and assist in immigration and family…" at bounding box center [195, 108] width 164 height 71
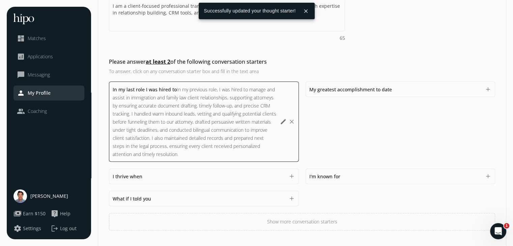
scroll to position [0, 0]
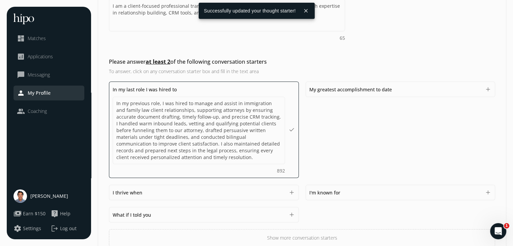
click at [301, 65] on div "Please answer at least 2 of the following conversation starters To answer, clic…" at bounding box center [227, 66] width 236 height 17
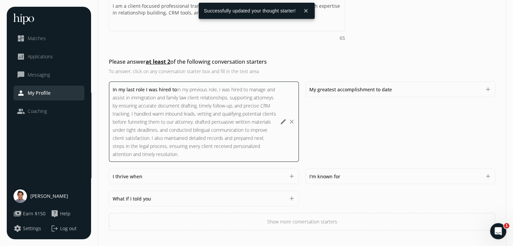
click at [186, 101] on div "In my last role I was hired to In my previous role, I was hired to manage and a…" at bounding box center [195, 121] width 164 height 73
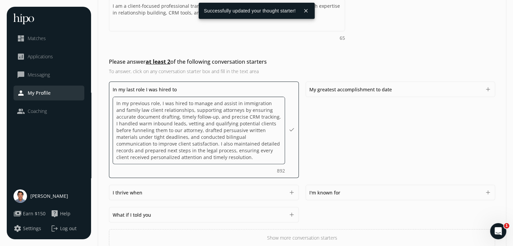
click at [220, 100] on textarea "In my previous role, I was hired to manage and assist in immigration and family…" at bounding box center [199, 131] width 172 height 68
drag, startPoint x: 220, startPoint y: 100, endPoint x: 183, endPoint y: 100, distance: 36.8
click at [183, 100] on textarea "In my previous role, I was hired to manage and assist in immigration and family…" at bounding box center [199, 131] width 172 height 68
click at [189, 101] on textarea "In my previous role, I was hired to manage and assist in immigration and family…" at bounding box center [199, 131] width 172 height 68
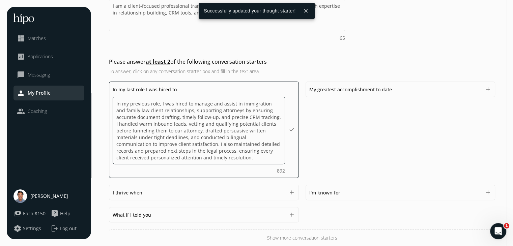
click at [193, 102] on textarea "In my previous role, I was hired to manage and assist in immigration and family…" at bounding box center [199, 131] width 172 height 68
click at [191, 103] on textarea "In my previous role, I was hired to manage and assist in immigration and family…" at bounding box center [199, 131] width 172 height 68
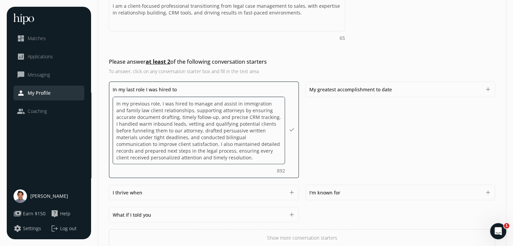
drag, startPoint x: 160, startPoint y: 102, endPoint x: 64, endPoint y: 104, distance: 95.9
click at [64, 104] on div "menu close dashboard Matches analytics Applications chat_bubble_outline Messagi…" at bounding box center [257, 32] width 500 height 487
type textarea "I was hired to manage and assist in immigration and family law client relations…"
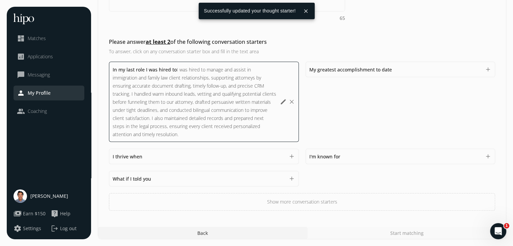
scroll to position [237, 0]
click at [227, 162] on div "I thrive when 1500 add" at bounding box center [204, 158] width 190 height 16
click at [257, 161] on div "I thrive when 1500 add" at bounding box center [204, 158] width 190 height 16
click at [269, 156] on div "I thrive when 1500" at bounding box center [199, 158] width 172 height 8
drag, startPoint x: 145, startPoint y: 142, endPoint x: 132, endPoint y: 142, distance: 12.8
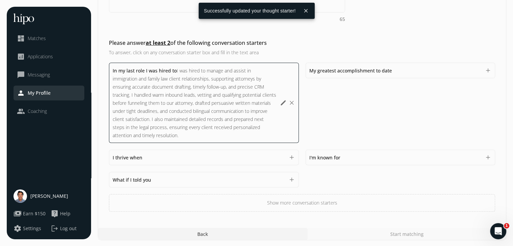
click at [132, 142] on div "In my last role I was hired to I was hired to manage and assist in immigration …" at bounding box center [302, 137] width 386 height 149
drag, startPoint x: 146, startPoint y: 155, endPoint x: 112, endPoint y: 158, distance: 34.3
click at [112, 158] on div "I thrive when 1500 add" at bounding box center [204, 158] width 190 height 16
copy span "I thrive when"
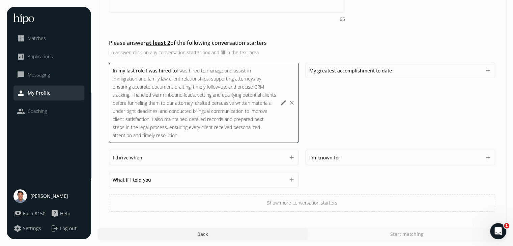
click at [179, 161] on div "I thrive when 1500 add" at bounding box center [204, 158] width 190 height 16
click at [289, 156] on button "add" at bounding box center [292, 157] width 7 height 7
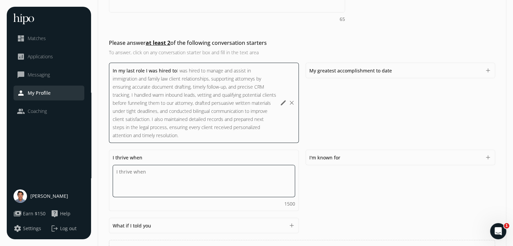
paste textarea "I thrive when I’m engaging with people, uncovering their needs, and connecting …"
type textarea "I thrive when I’m engaging with people, uncovering their needs, and connecting …"
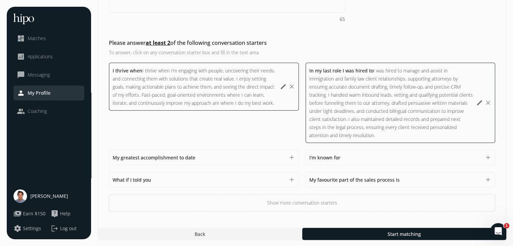
click at [357, 169] on div "I thrive when I thrive when I’m engaging with people, uncovering their needs, a…" at bounding box center [302, 137] width 386 height 149
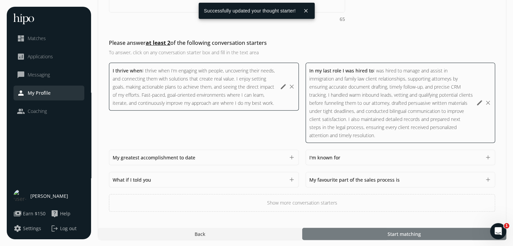
click at [400, 234] on span "Start matching" at bounding box center [403, 234] width 33 height 7
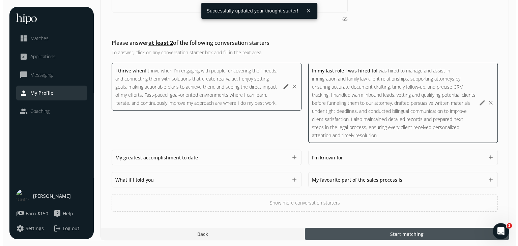
scroll to position [229, 0]
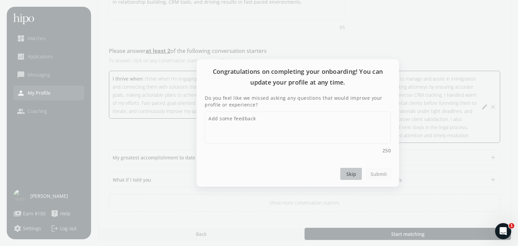
click at [352, 173] on span "Skip" at bounding box center [352, 174] width 10 height 7
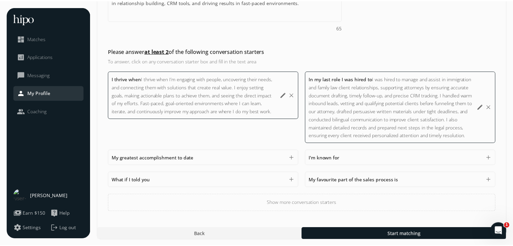
scroll to position [0, 0]
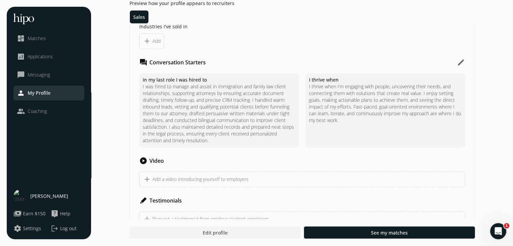
scroll to position [579, 0]
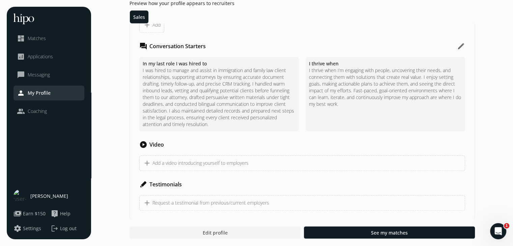
click at [43, 58] on span "Applications" at bounding box center [40, 56] width 25 height 7
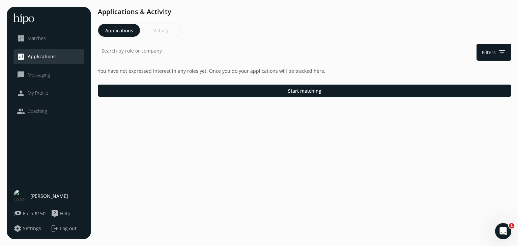
click at [40, 37] on span "Matches" at bounding box center [37, 38] width 18 height 7
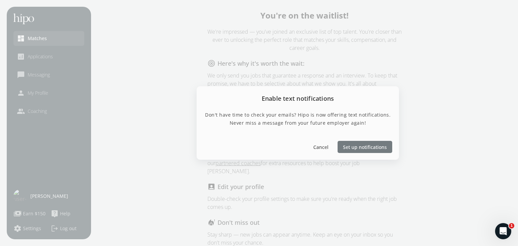
click at [348, 147] on span "Set up notifications" at bounding box center [365, 146] width 44 height 7
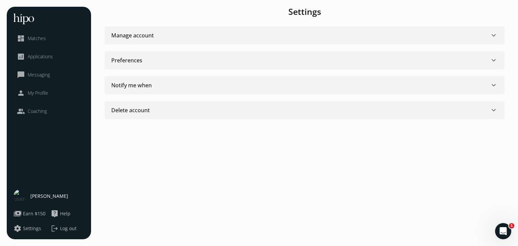
click at [40, 34] on li "dashboard Matches" at bounding box center [49, 38] width 71 height 15
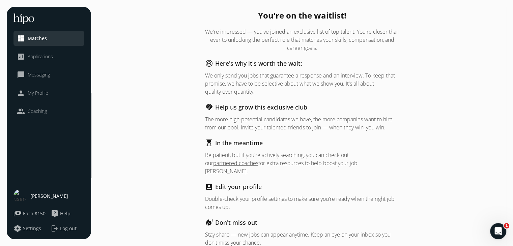
click at [38, 55] on span "Applications" at bounding box center [40, 56] width 25 height 7
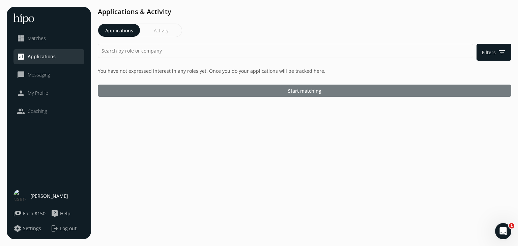
click at [343, 95] on div at bounding box center [305, 91] width 414 height 12
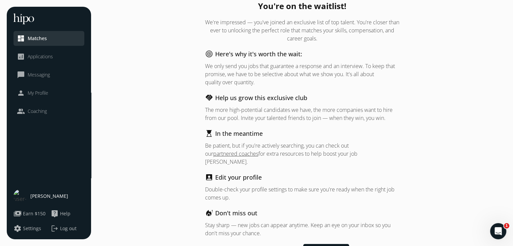
scroll to position [18, 0]
